Goal: Information Seeking & Learning: Learn about a topic

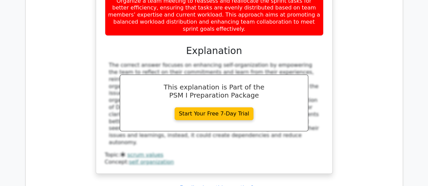
scroll to position [1148, 0]
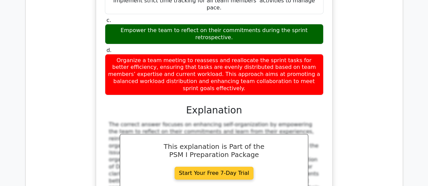
click at [224, 167] on link "Start Your Free 7-Day Trial" at bounding box center [213, 173] width 79 height 13
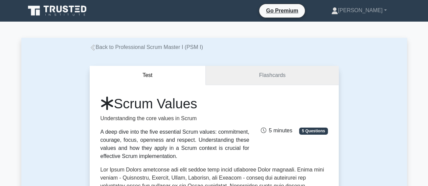
drag, startPoint x: 269, startPoint y: 87, endPoint x: 267, endPoint y: 80, distance: 7.6
click at [267, 78] on link "Flashcards" at bounding box center [271, 75] width 132 height 19
click at [276, 72] on link "Flashcards" at bounding box center [271, 75] width 132 height 19
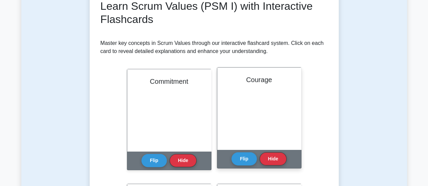
scroll to position [68, 0]
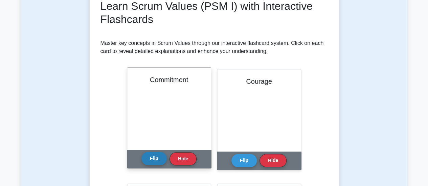
click at [153, 160] on button "Flip" at bounding box center [153, 158] width 25 height 13
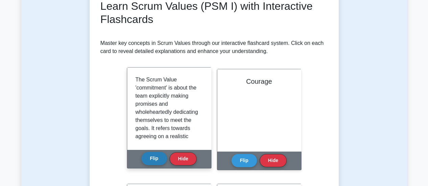
click at [152, 160] on button "Flip" at bounding box center [153, 158] width 25 height 13
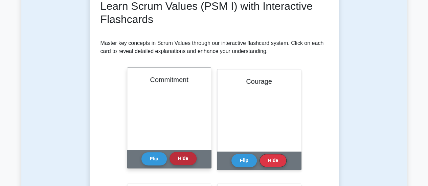
click at [180, 158] on button "Hide" at bounding box center [182, 158] width 27 height 13
click at [184, 159] on button "Hide" at bounding box center [182, 158] width 27 height 13
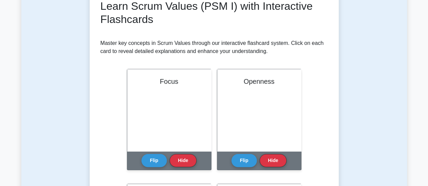
click at [184, 159] on button "Hide" at bounding box center [182, 160] width 27 height 13
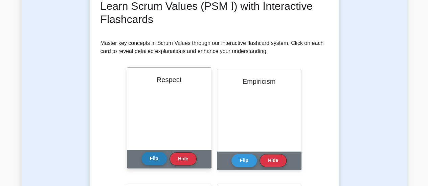
click at [160, 163] on button "Flip" at bounding box center [153, 158] width 25 height 13
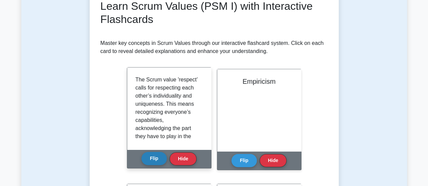
click at [157, 163] on button "Flip" at bounding box center [153, 158] width 25 height 13
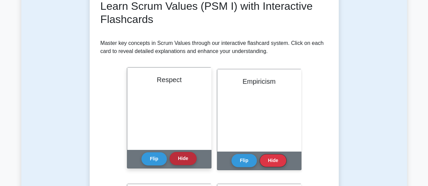
click at [181, 159] on button "Hide" at bounding box center [182, 158] width 27 height 13
click at [155, 163] on button "Flip" at bounding box center [153, 158] width 25 height 13
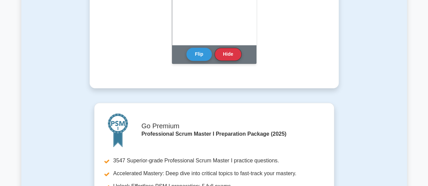
scroll to position [608, 0]
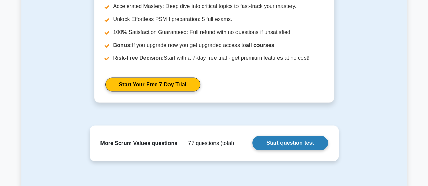
click at [289, 145] on link "Start question test" at bounding box center [289, 143] width 75 height 14
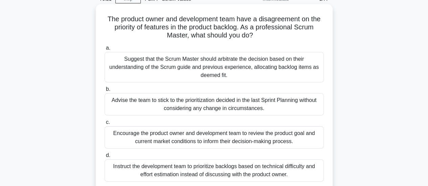
scroll to position [68, 0]
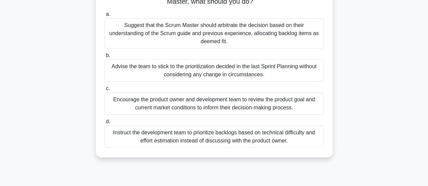
click at [177, 106] on div "Encourage the product owner and development team to review the product goal and…" at bounding box center [213, 104] width 219 height 22
click at [104, 91] on input "c. Encourage the product owner and development team to review the product goal …" at bounding box center [104, 89] width 0 height 4
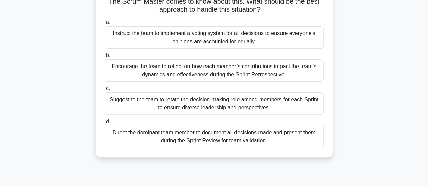
click at [203, 73] on div "Encourage the team to reflect on how each member’s contributions impact the tea…" at bounding box center [213, 70] width 219 height 22
click at [104, 58] on input "b. Encourage the team to reflect on how each member’s contributions impact the …" at bounding box center [104, 55] width 0 height 4
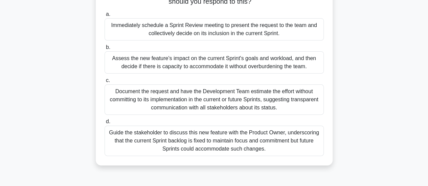
click at [185, 65] on div "Assess the new feature's impact on the current Sprint's goals and workload, and…" at bounding box center [213, 62] width 219 height 22
click at [104, 50] on input "b. Assess the new feature's impact on the current Sprint's goals and workload, …" at bounding box center [104, 47] width 0 height 4
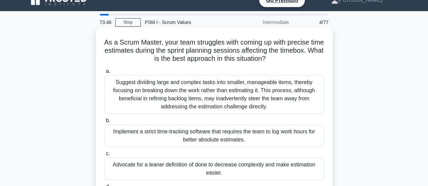
scroll to position [0, 0]
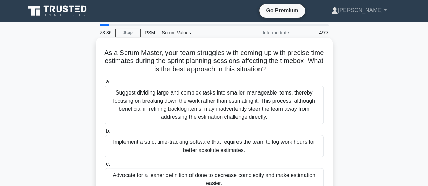
click at [143, 119] on div "Suggest dividing large and complex tasks into smaller, manageable items, thereb…" at bounding box center [213, 105] width 219 height 39
click at [104, 84] on input "a. Suggest dividing large and complex tasks into smaller, manageable items, the…" at bounding box center [104, 82] width 0 height 4
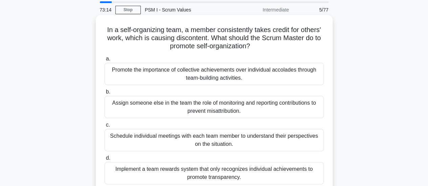
scroll to position [34, 0]
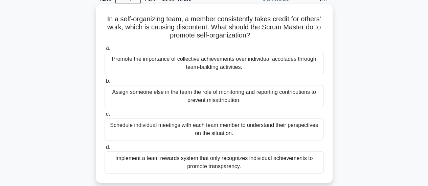
click at [195, 67] on div "Promote the importance of collective achievements over individual accolades thr…" at bounding box center [213, 63] width 219 height 22
click at [104, 50] on input "a. Promote the importance of collective achievements over individual accolades …" at bounding box center [104, 48] width 0 height 4
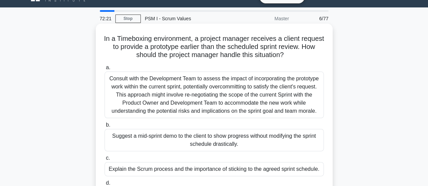
scroll to position [0, 0]
